Goal: Use online tool/utility: Utilize a website feature to perform a specific function

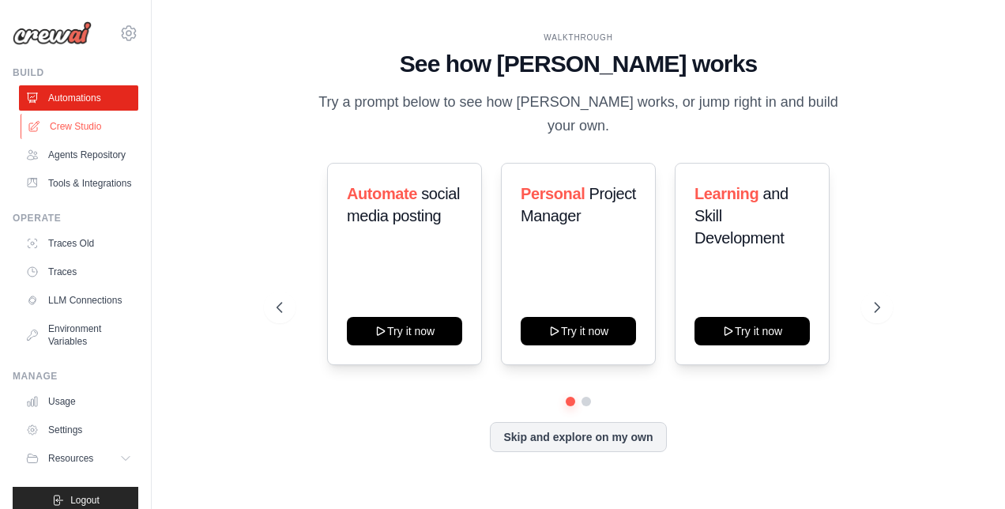
click at [49, 134] on link "Crew Studio" at bounding box center [80, 126] width 119 height 25
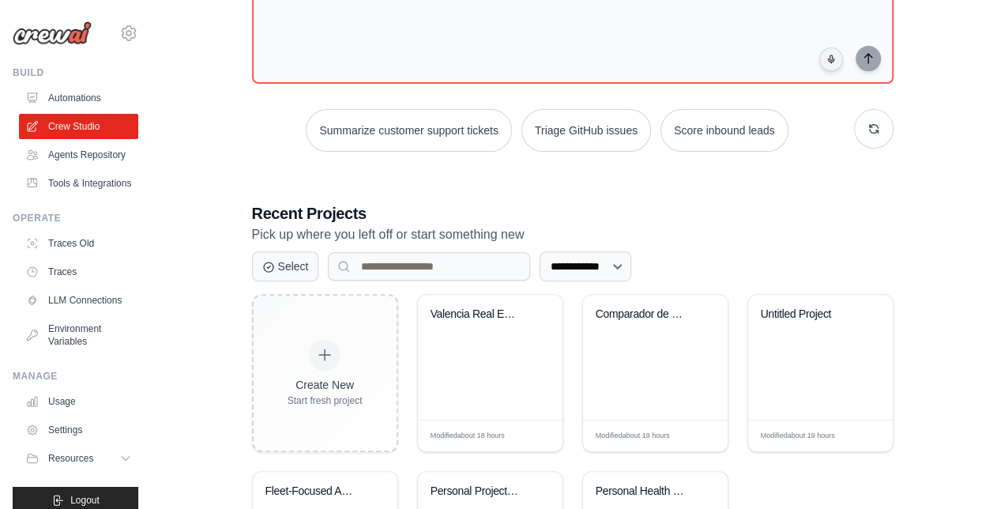
scroll to position [237, 0]
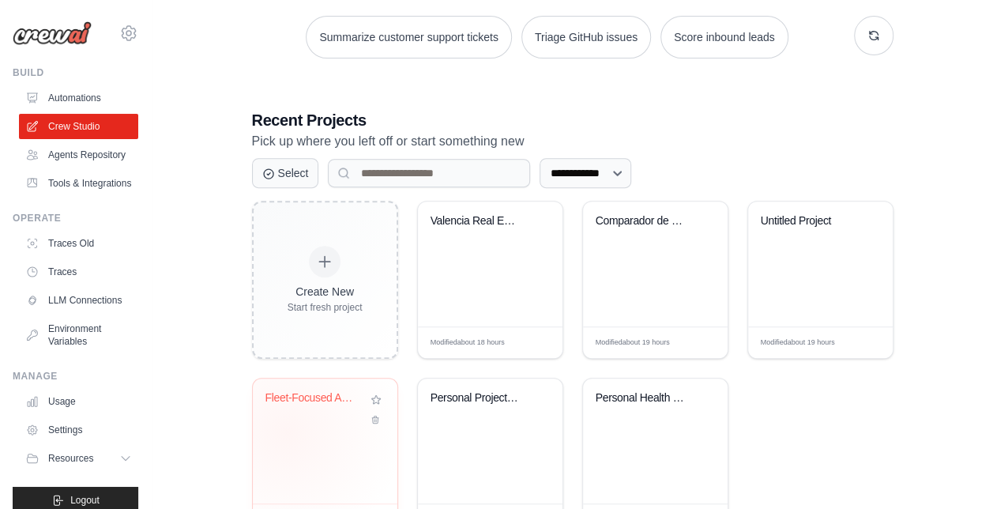
click at [286, 432] on div "Fleet-Focused Automotive Newsletter..." at bounding box center [325, 441] width 145 height 125
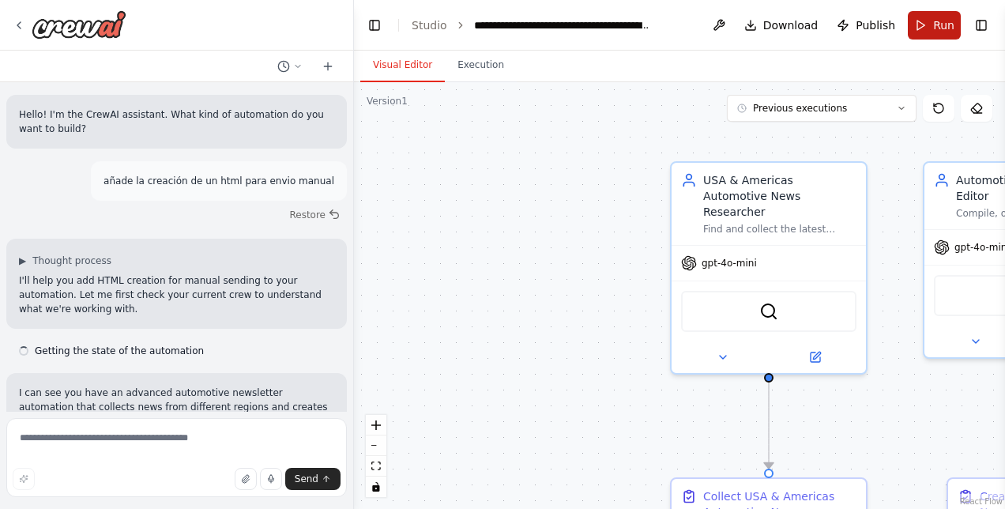
click at [942, 35] on button "Run" at bounding box center [934, 25] width 53 height 28
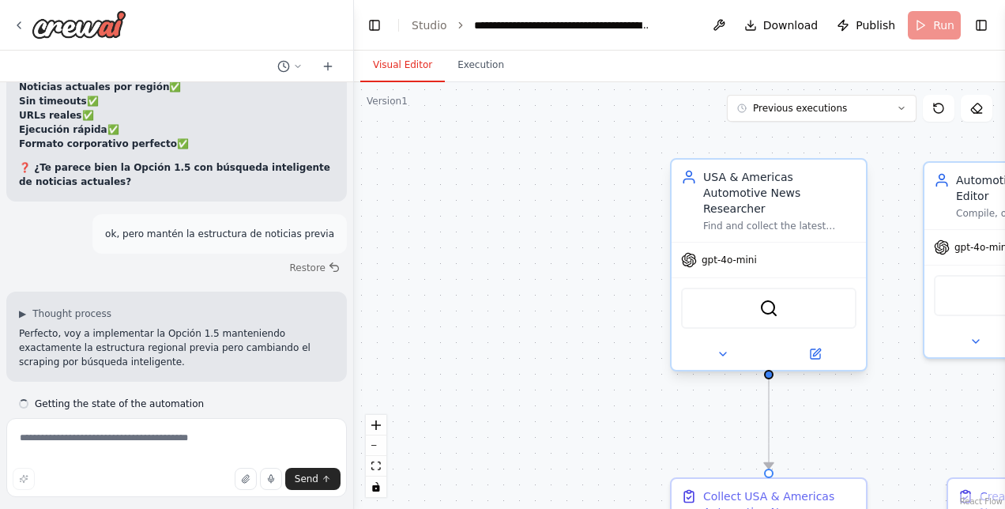
scroll to position [32861, 0]
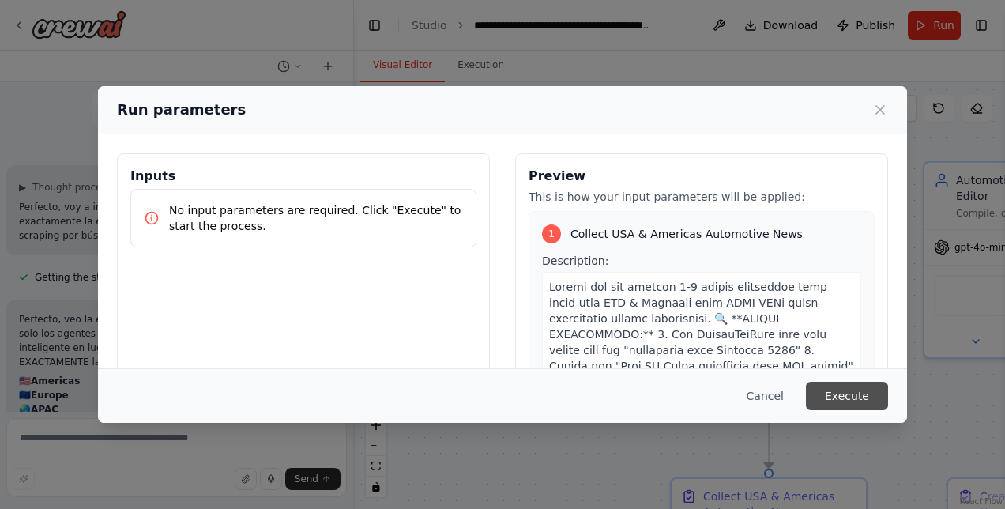
click at [854, 398] on button "Execute" at bounding box center [847, 396] width 82 height 28
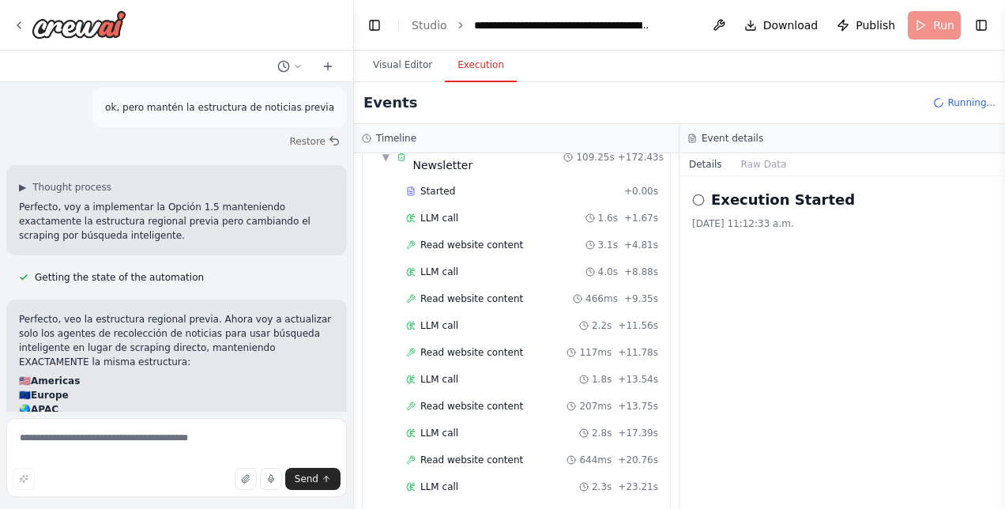
scroll to position [4502, 0]
